Goal: Task Accomplishment & Management: Manage account settings

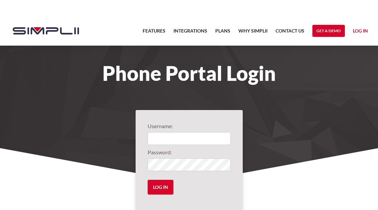
type input "1014@RCRoofingAndContractingLLC"
click at [168, 179] on form "Username: 1014@RCRoofingAndContractingLLC Password: Log in" at bounding box center [189, 161] width 83 height 78
click at [164, 185] on input "Log in" at bounding box center [161, 187] width 26 height 15
click at [166, 189] on input "Log in" at bounding box center [161, 187] width 26 height 15
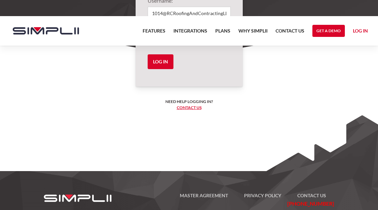
scroll to position [141, 0]
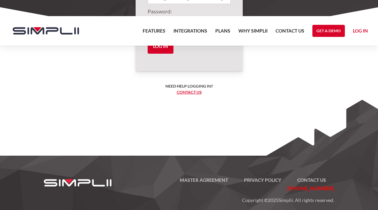
click at [361, 28] on link "Log in" at bounding box center [360, 32] width 15 height 10
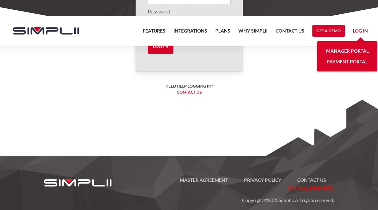
click at [313, 70] on section "Username: 1014@RCRoofingAndContractingLLC Password: Log in Need help logging in…" at bounding box center [189, 85] width 378 height 174
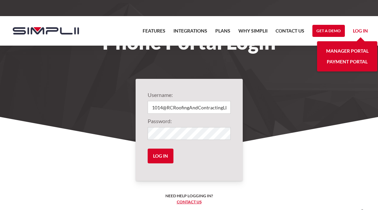
scroll to position [30, 0]
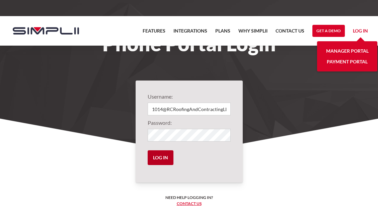
click at [158, 157] on input "Log in" at bounding box center [161, 157] width 26 height 15
